Goal: Task Accomplishment & Management: Manage account settings

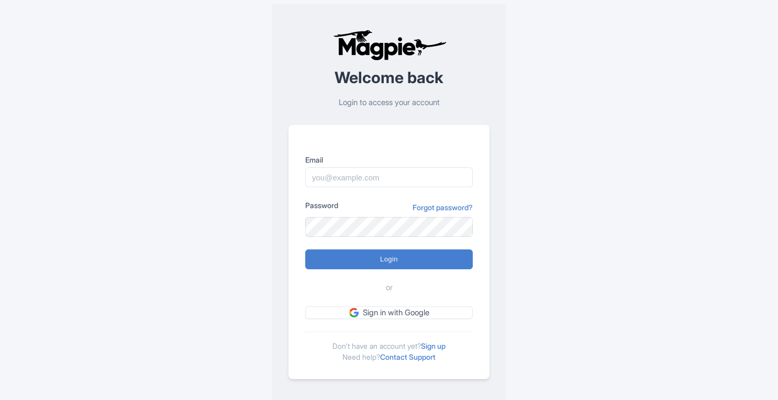
click at [450, 207] on link "Forgot password?" at bounding box center [442, 207] width 60 height 11
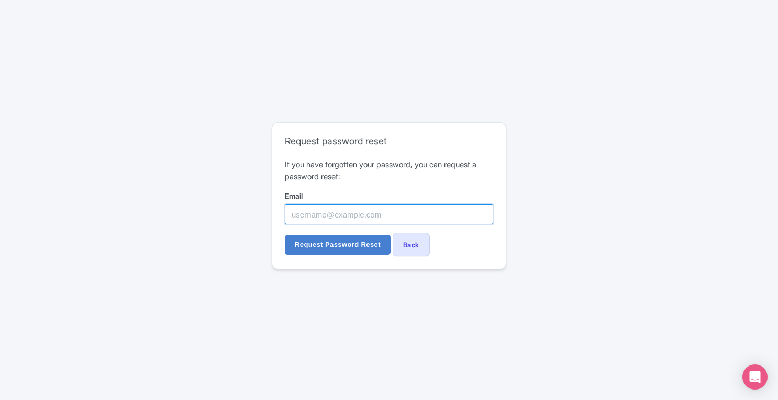
click at [422, 219] on input "Email" at bounding box center [389, 215] width 208 height 20
paste input "[EMAIL_ADDRESS][DOMAIN_NAME]"
type input "[EMAIL_ADDRESS][DOMAIN_NAME]"
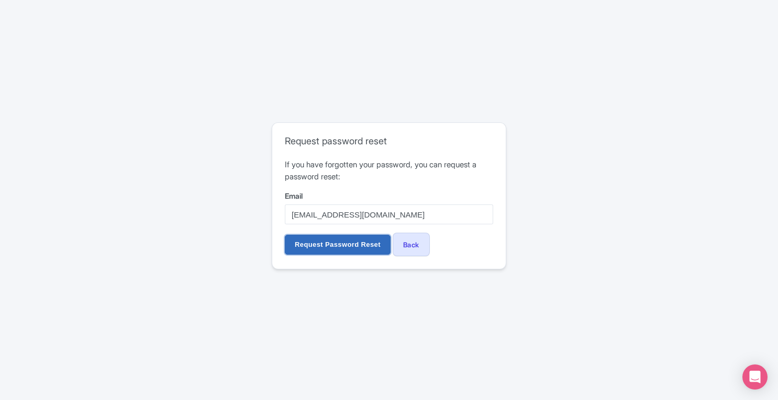
click at [347, 244] on input "Request Password Reset" at bounding box center [338, 245] width 106 height 20
